Goal: Task Accomplishment & Management: Complete application form

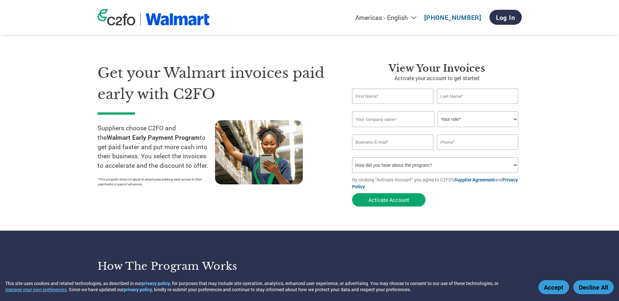
type input "[PERSON_NAME][EMAIL_ADDRESS][DOMAIN_NAME]"
type input "[PHONE_NUMBER]"
click at [369, 96] on input "text" at bounding box center [393, 96] width 82 height 15
click at [324, 155] on div at bounding box center [273, 155] width 117 height 70
click at [388, 196] on button "Activate Account" at bounding box center [388, 199] width 73 height 13
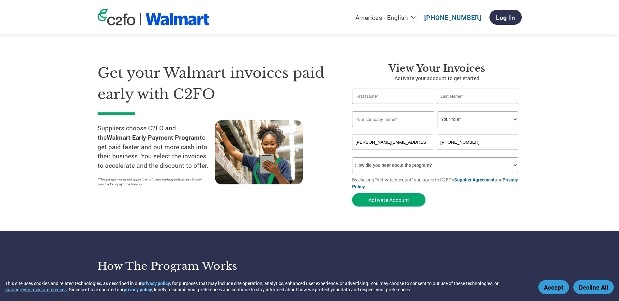
click at [374, 99] on input "text" at bounding box center [393, 96] width 82 height 15
type input "[PERSON_NAME]"
type input "Wood"
drag, startPoint x: 292, startPoint y: 110, endPoint x: 234, endPoint y: 107, distance: 58.1
click at [249, 109] on div "Get your Walmart invoices paid early with C2FO Suppliers choose C2FO and the Wa…" at bounding box center [310, 123] width 424 height 173
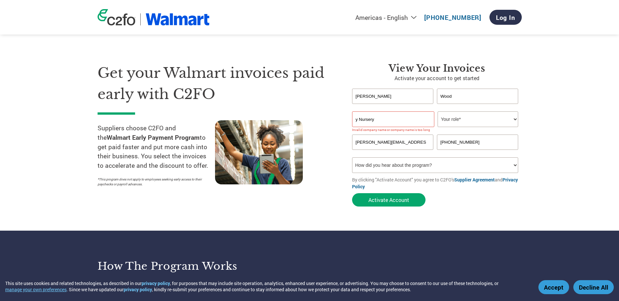
drag, startPoint x: 311, startPoint y: 122, endPoint x: 274, endPoint y: 127, distance: 37.2
click at [283, 127] on div "Get your Walmart invoices paid early with C2FO Suppliers choose C2FO and the Wa…" at bounding box center [310, 123] width 424 height 173
type input "[PERSON_NAME] Nursery"
click at [512, 118] on select "Your role* CFO Controller Credit Manager Finance Director Treasurer CEO Preside…" at bounding box center [477, 120] width 81 height 16
select select "ACCOUNTING"
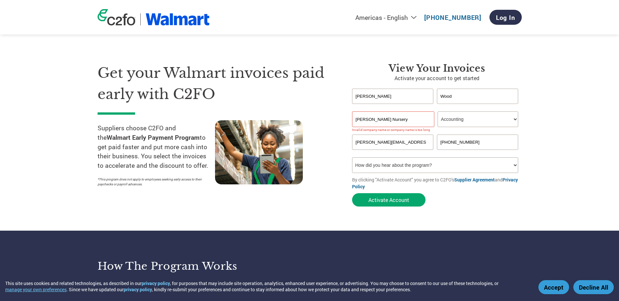
click at [437, 112] on select "Your role* CFO Controller Credit Manager Finance Director Treasurer CEO Preside…" at bounding box center [477, 120] width 81 height 16
click at [513, 164] on select "How did you hear about the program? Received a letter Email Social Media Online…" at bounding box center [435, 166] width 166 height 16
select select "Email"
click at [352, 158] on select "How did you hear about the program? Received a letter Email Social Media Online…" at bounding box center [435, 166] width 166 height 16
click at [372, 201] on button "Activate Account" at bounding box center [388, 199] width 73 height 13
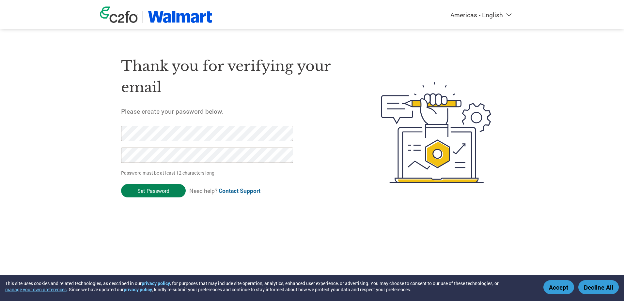
click at [155, 190] on input "Set Password" at bounding box center [153, 190] width 65 height 13
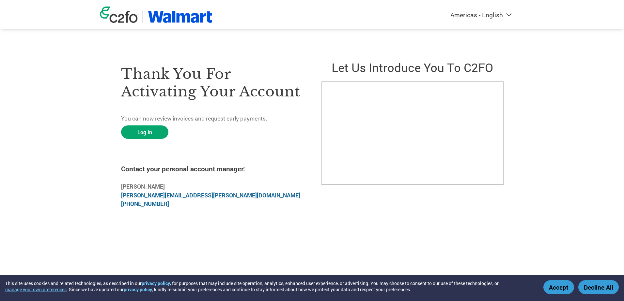
click at [144, 140] on div "Thank you for activating your account You can now review invoices and request e…" at bounding box center [211, 132] width 181 height 163
click at [150, 130] on link "Log In" at bounding box center [144, 132] width 47 height 13
